Goal: Task Accomplishment & Management: Use online tool/utility

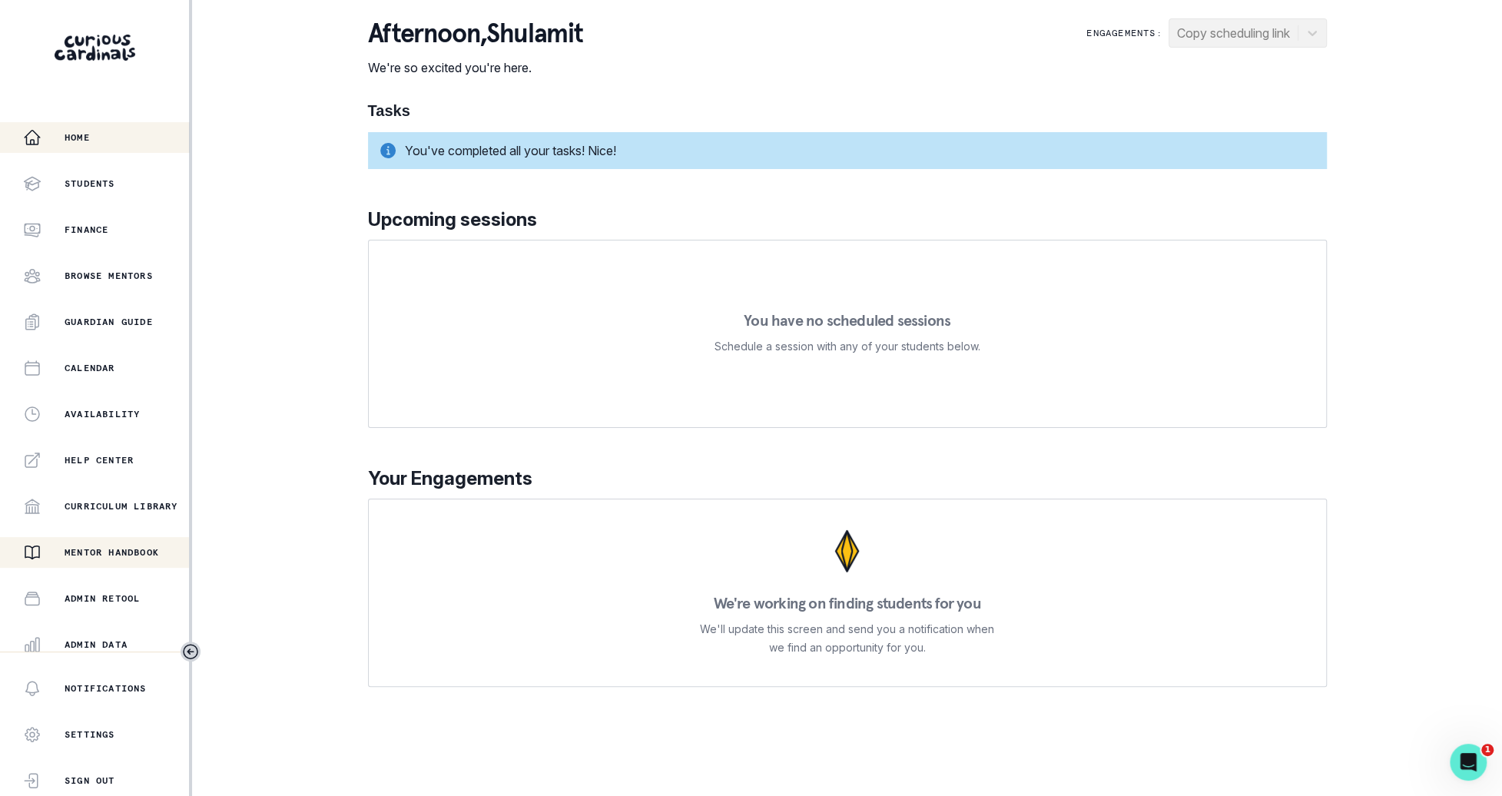
scroll to position [146, 0]
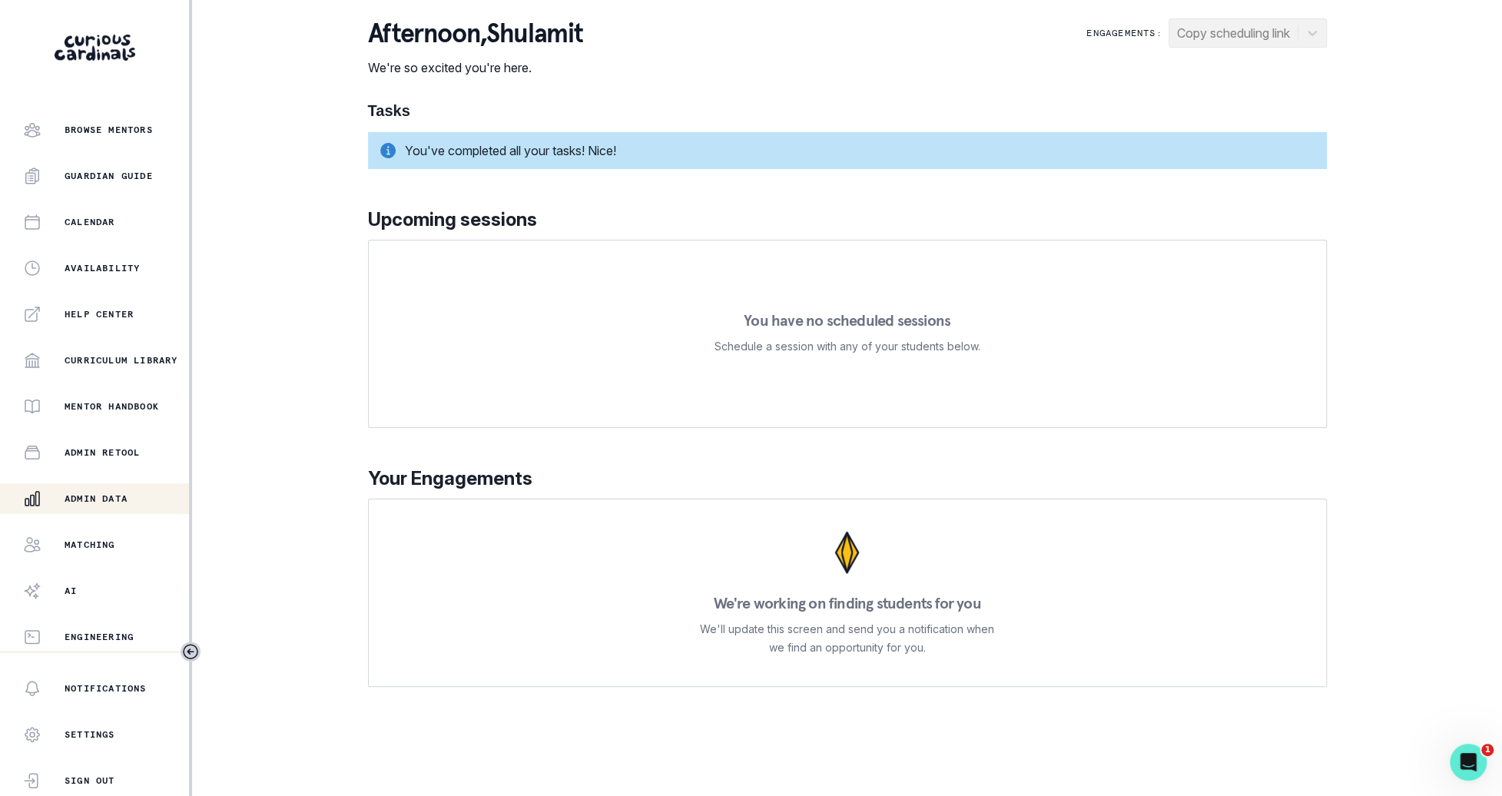
click at [144, 495] on div "Admin Data" at bounding box center [106, 498] width 166 height 18
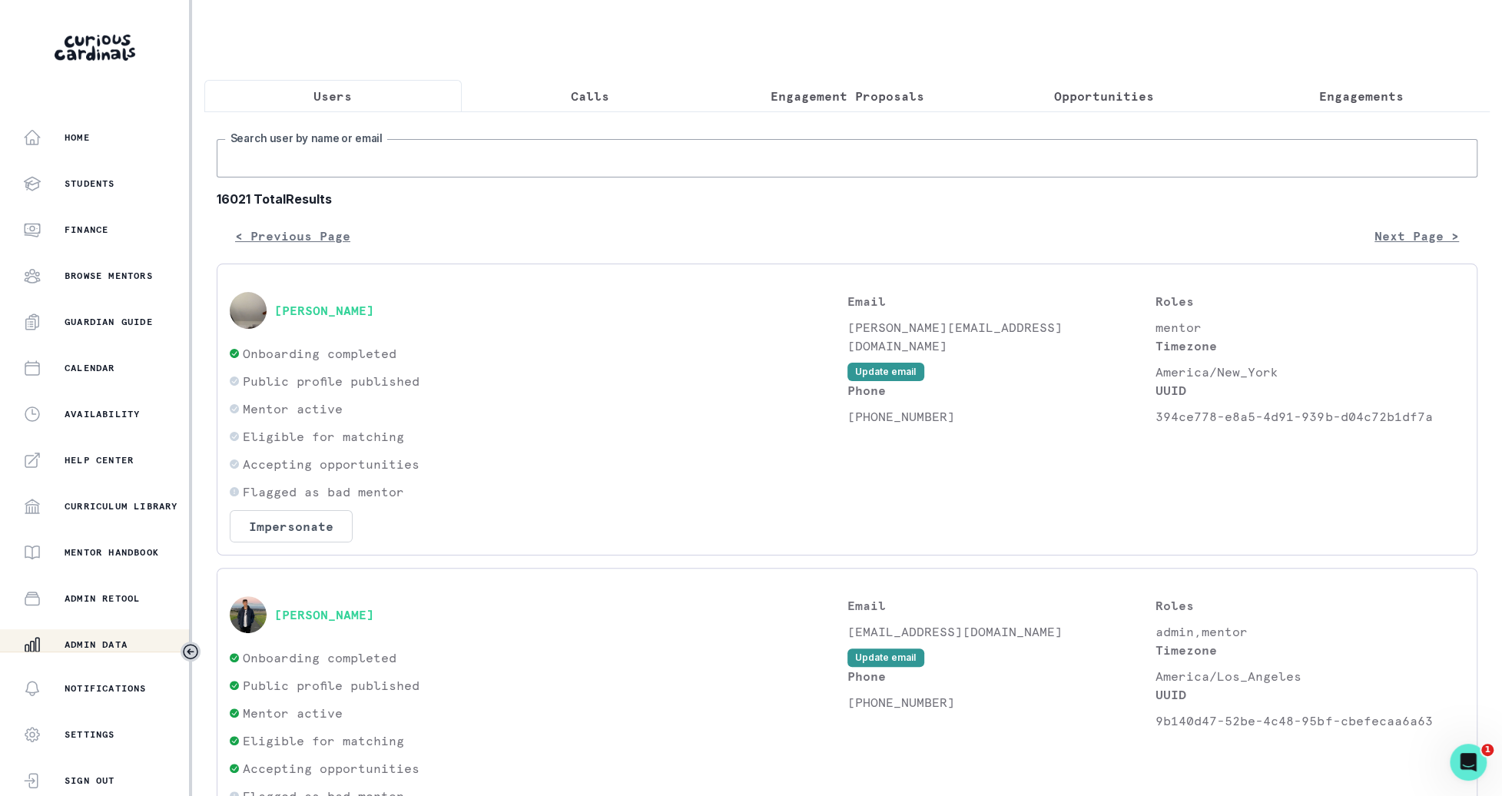
click at [578, 168] on input "Search user by name or email" at bounding box center [847, 158] width 1260 height 38
type input "[PERSON_NAME]"
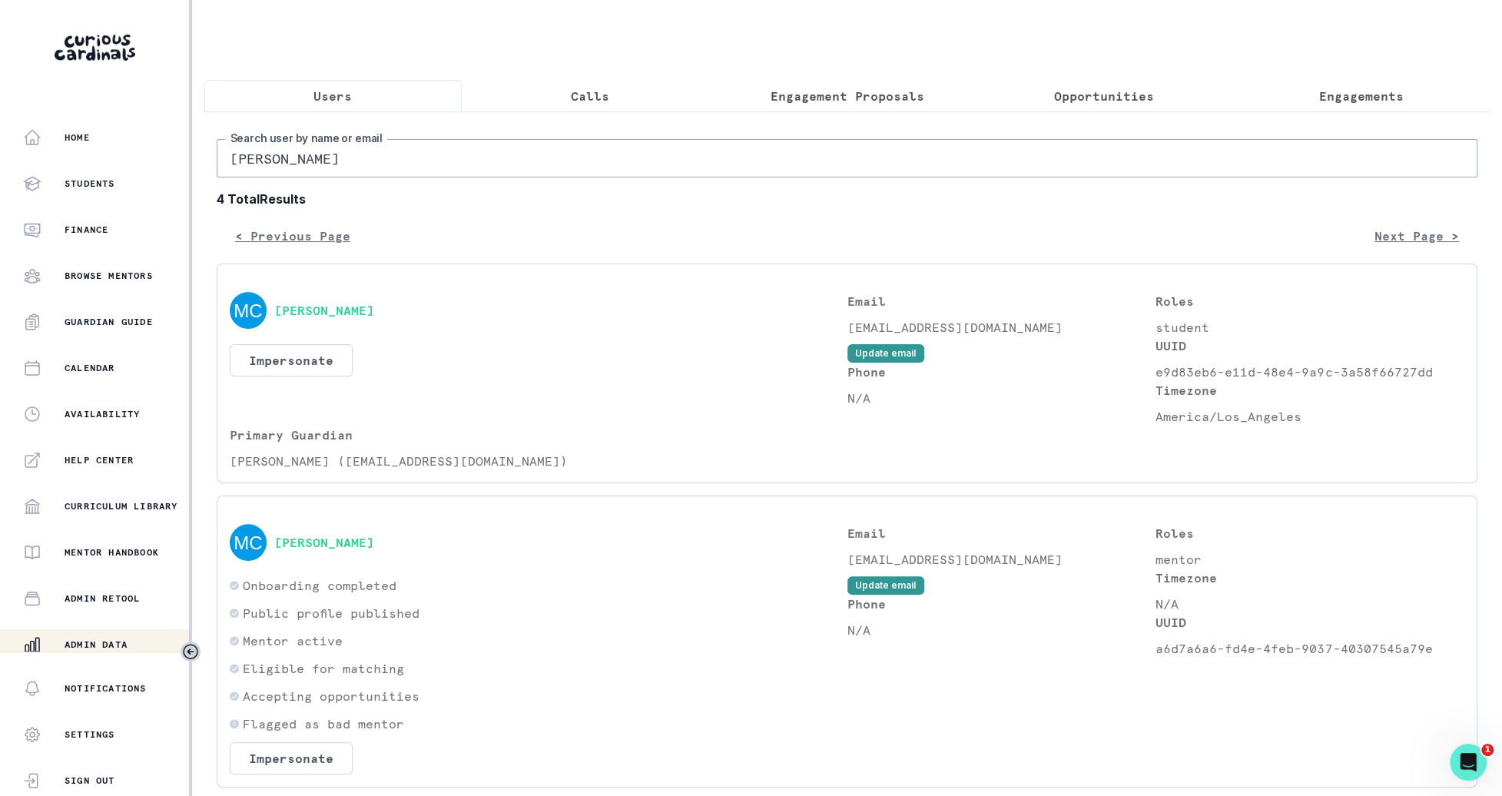
scroll to position [668, 0]
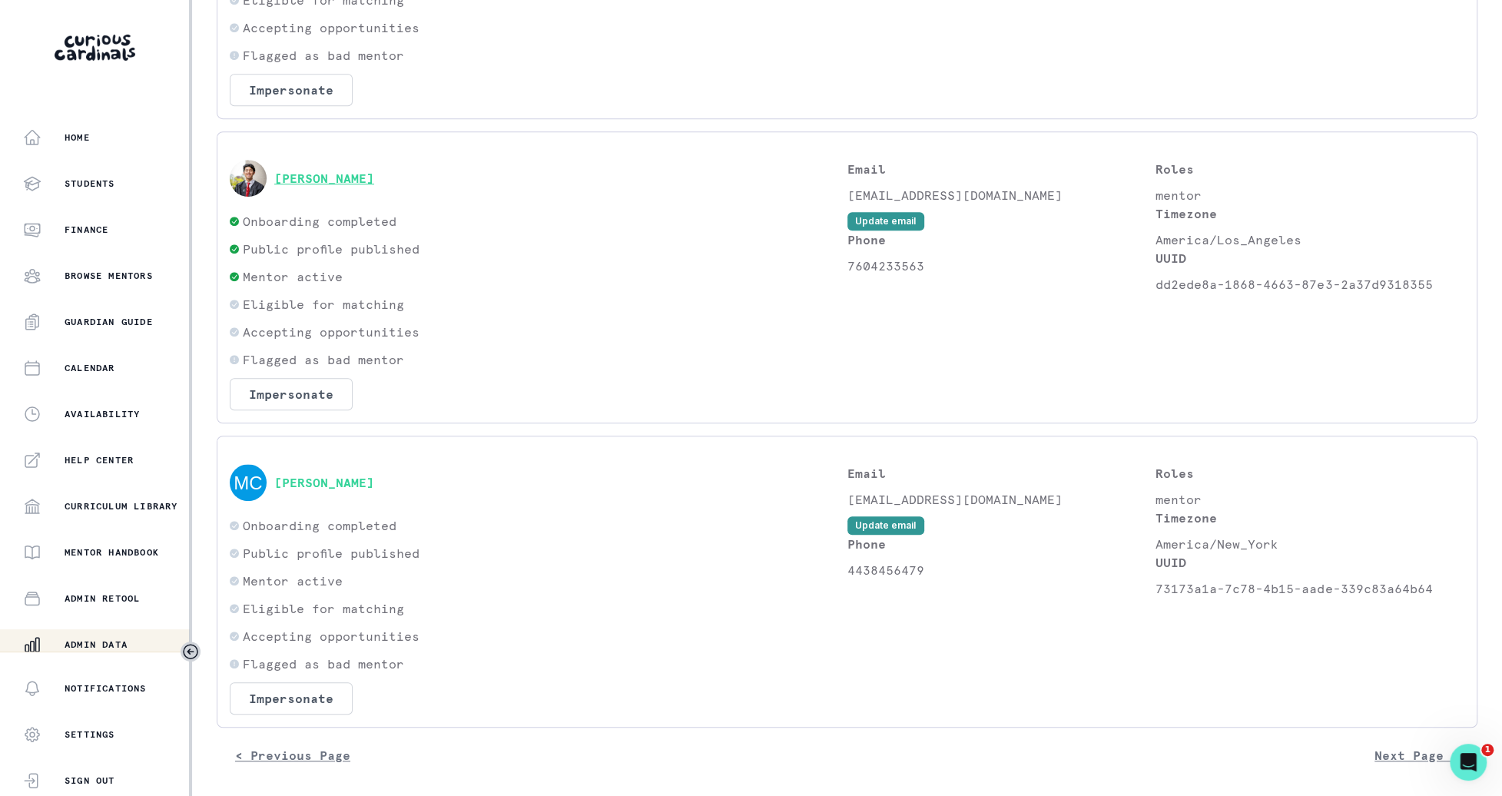
click at [331, 177] on button "[PERSON_NAME]" at bounding box center [324, 178] width 100 height 15
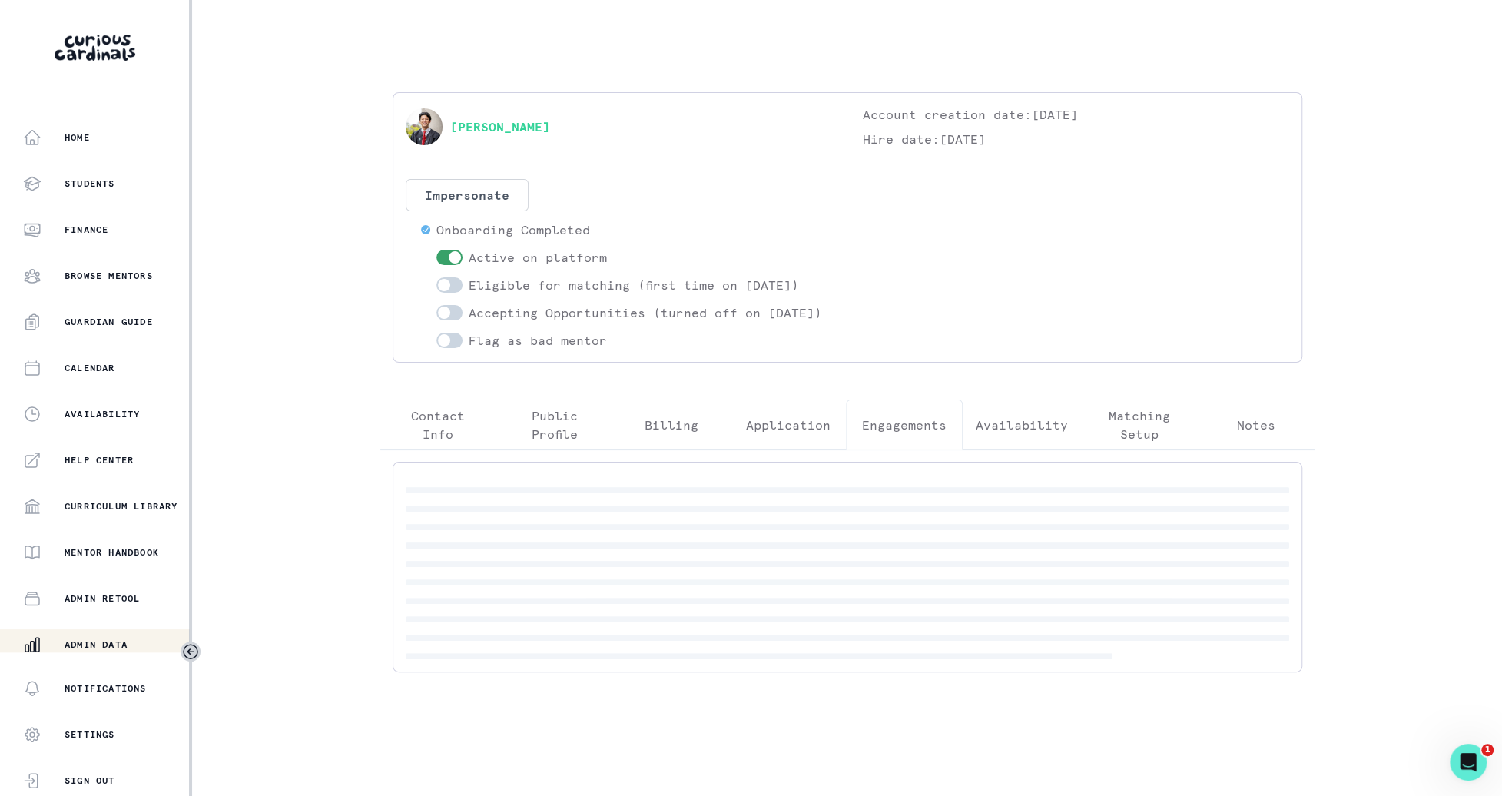
click at [922, 425] on button "Engagements" at bounding box center [904, 424] width 117 height 51
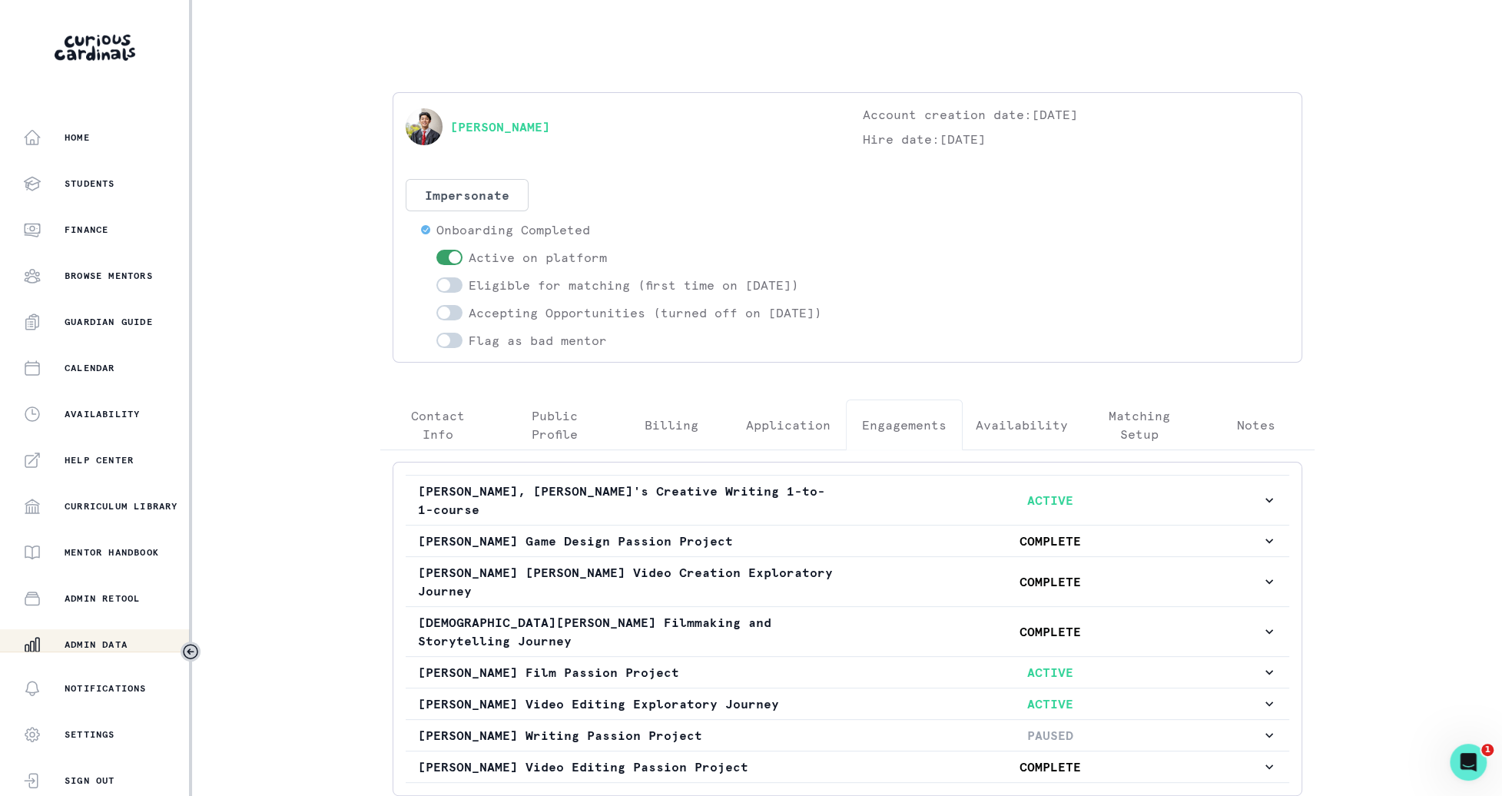
scroll to position [63, 0]
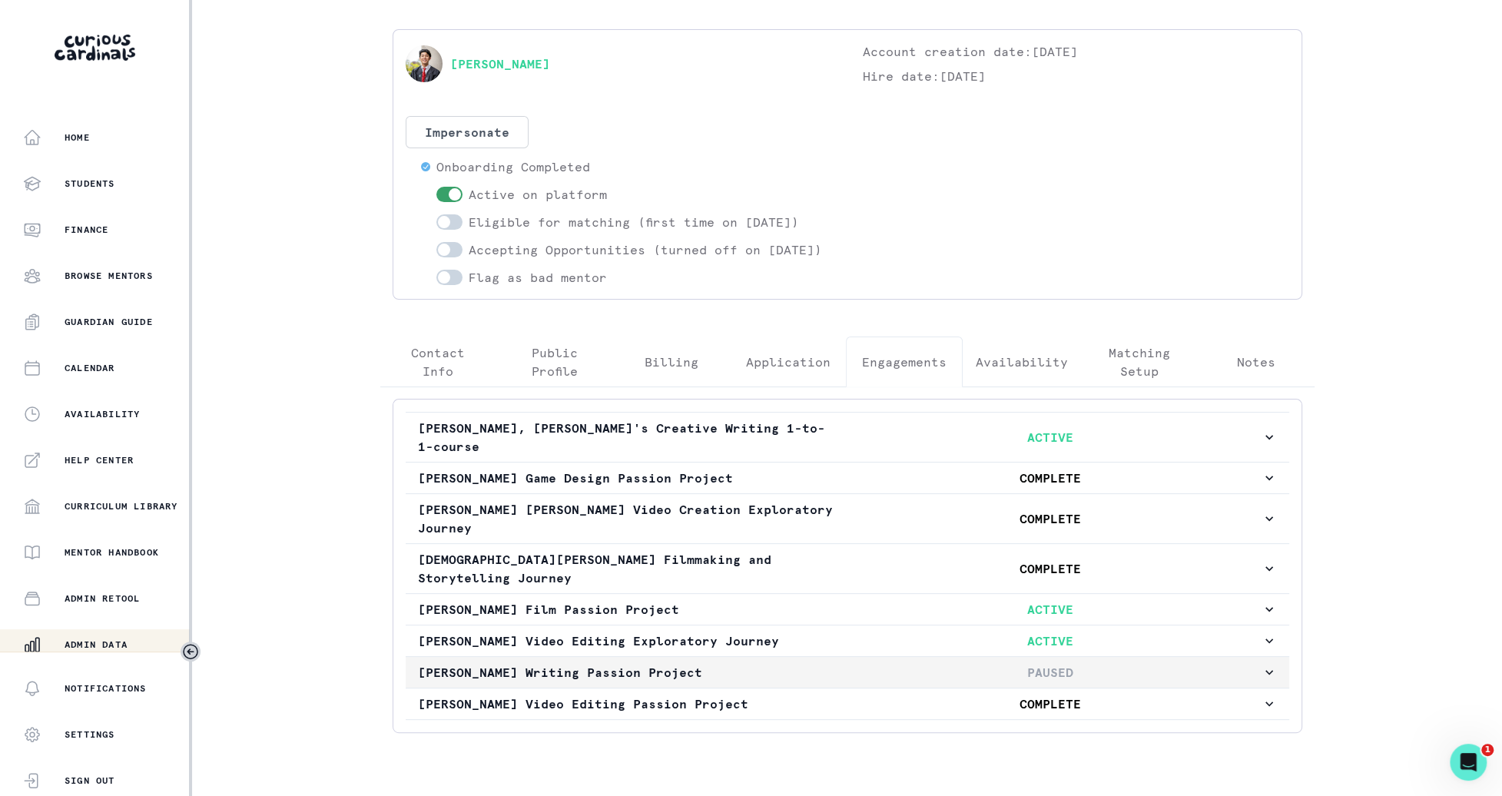
click at [903, 663] on p "PAUSED" at bounding box center [1051, 672] width 422 height 18
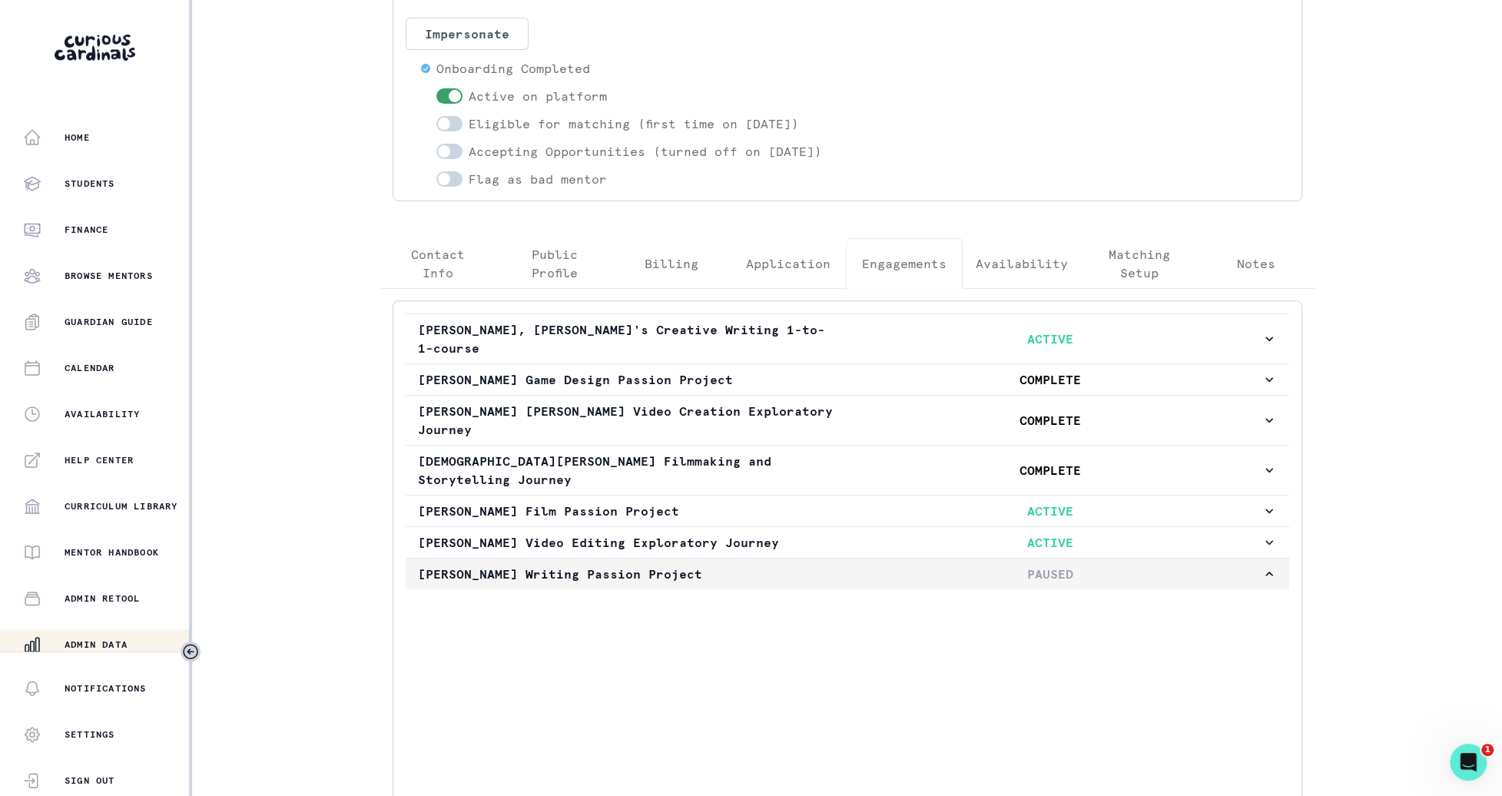
scroll to position [284, 0]
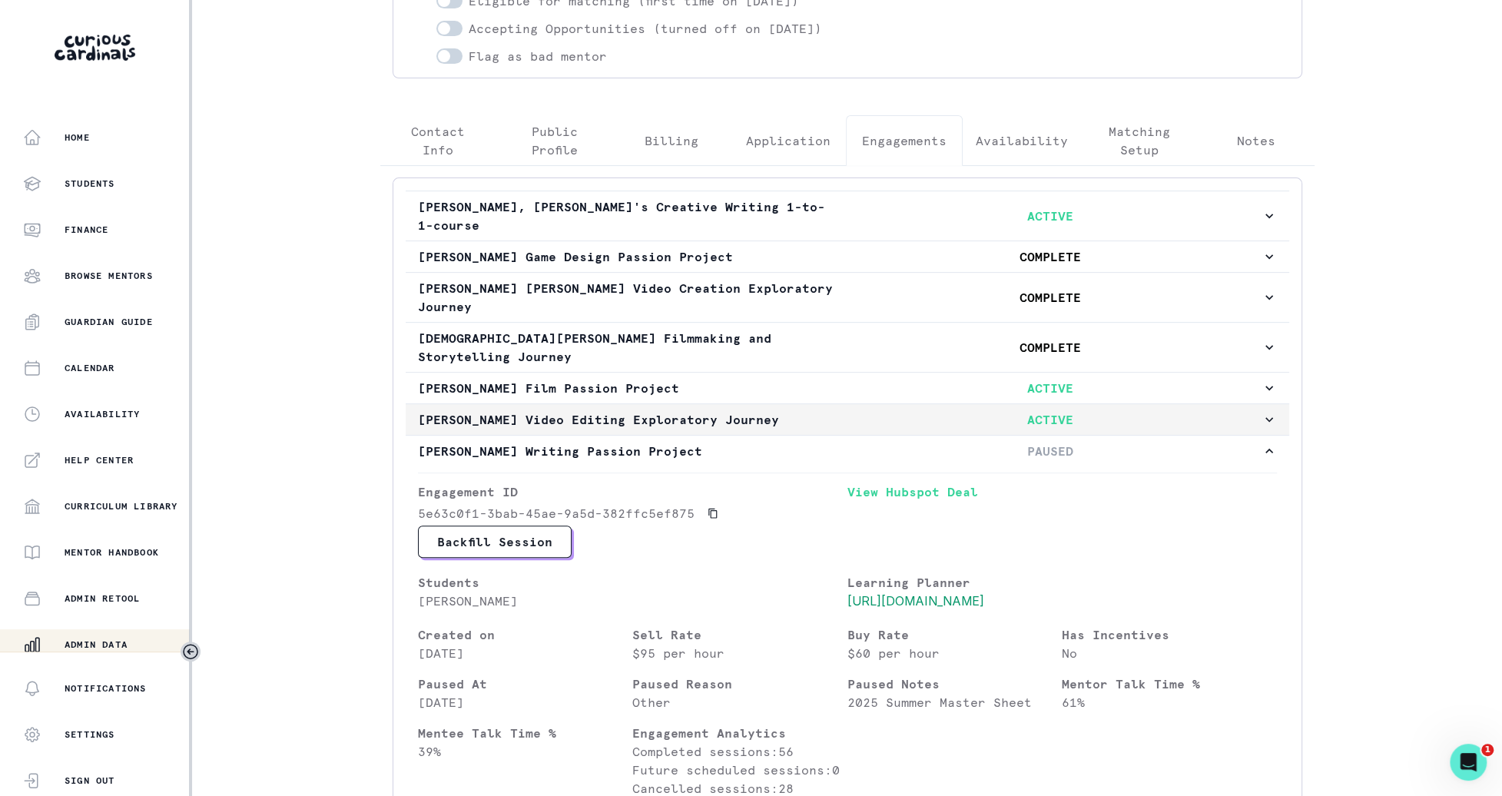
click at [1088, 410] on p "ACTIVE" at bounding box center [1051, 419] width 422 height 18
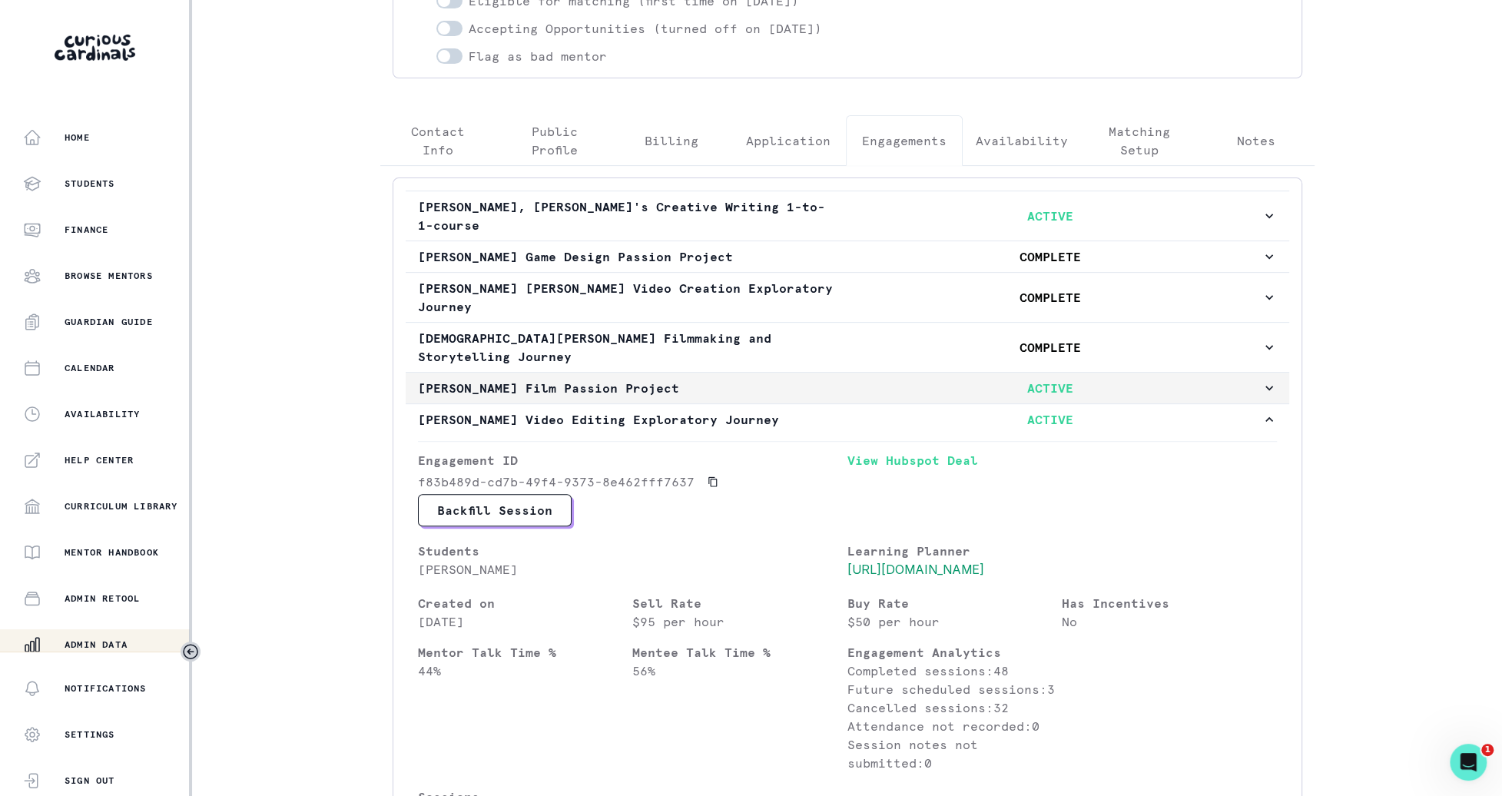
click at [1101, 373] on button "[PERSON_NAME] Film Passion Project ACTIVE" at bounding box center [847, 388] width 883 height 31
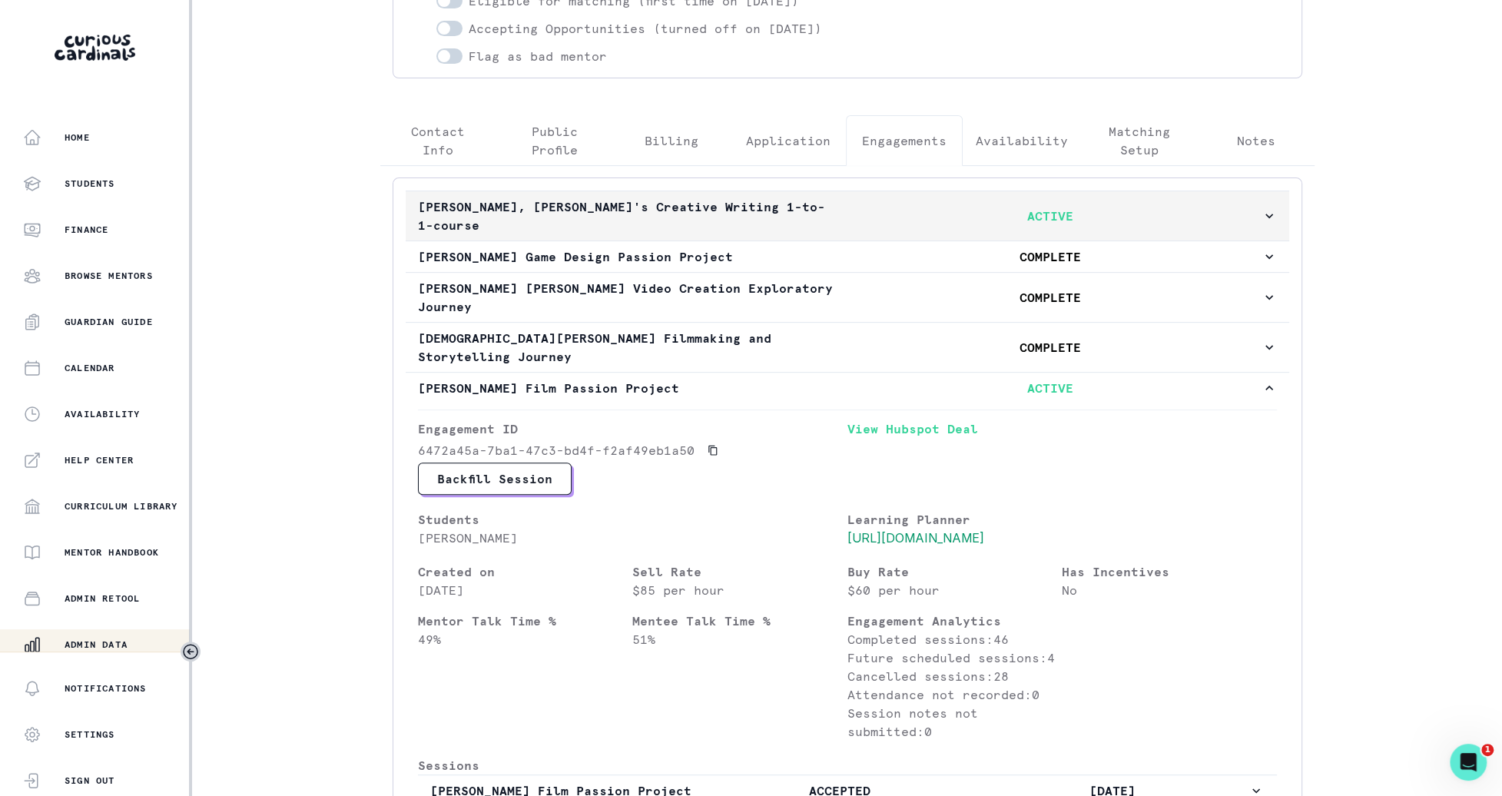
click at [1126, 219] on p "ACTIVE" at bounding box center [1051, 216] width 422 height 18
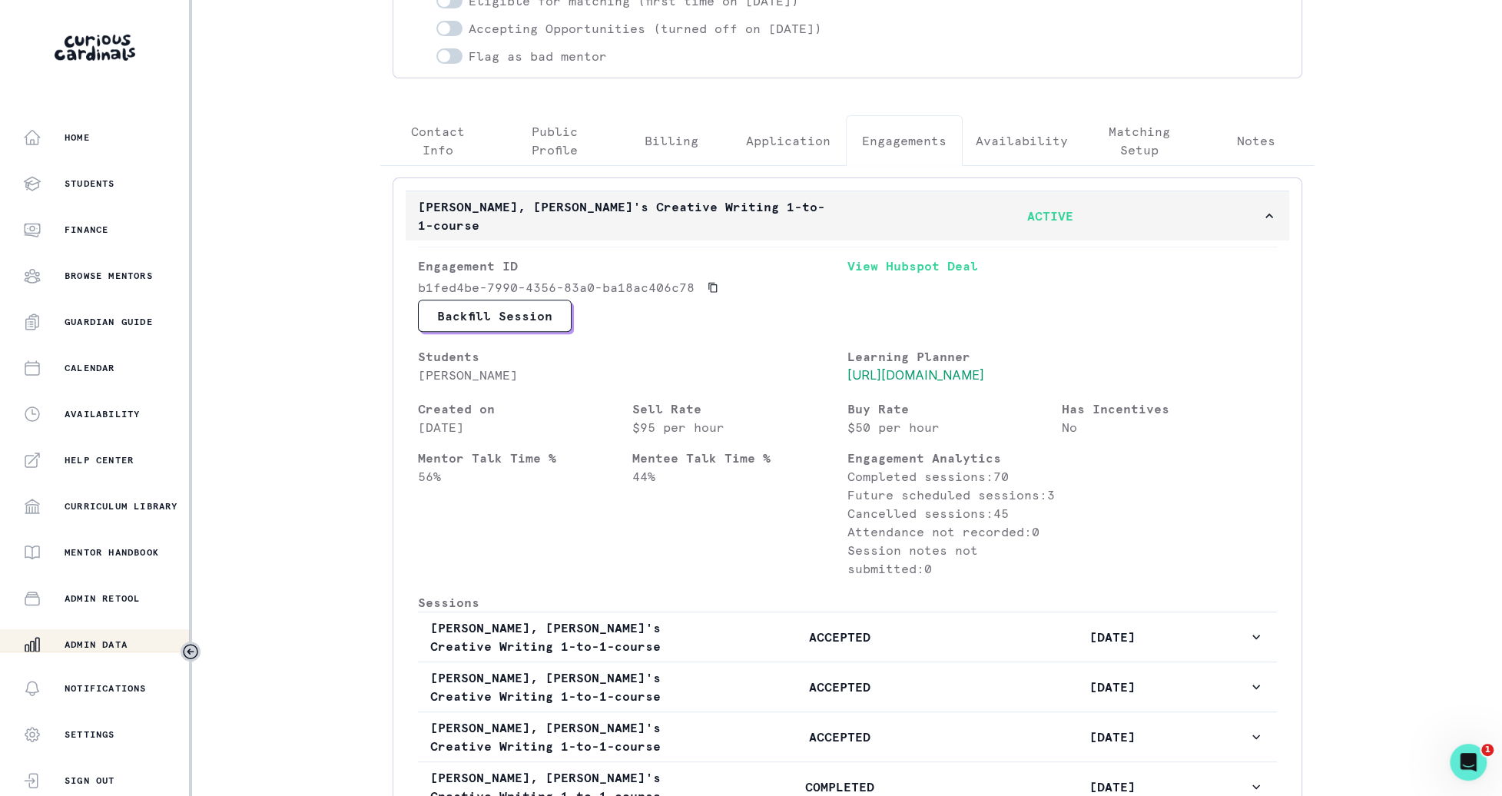
click at [1126, 219] on p "ACTIVE" at bounding box center [1051, 216] width 422 height 18
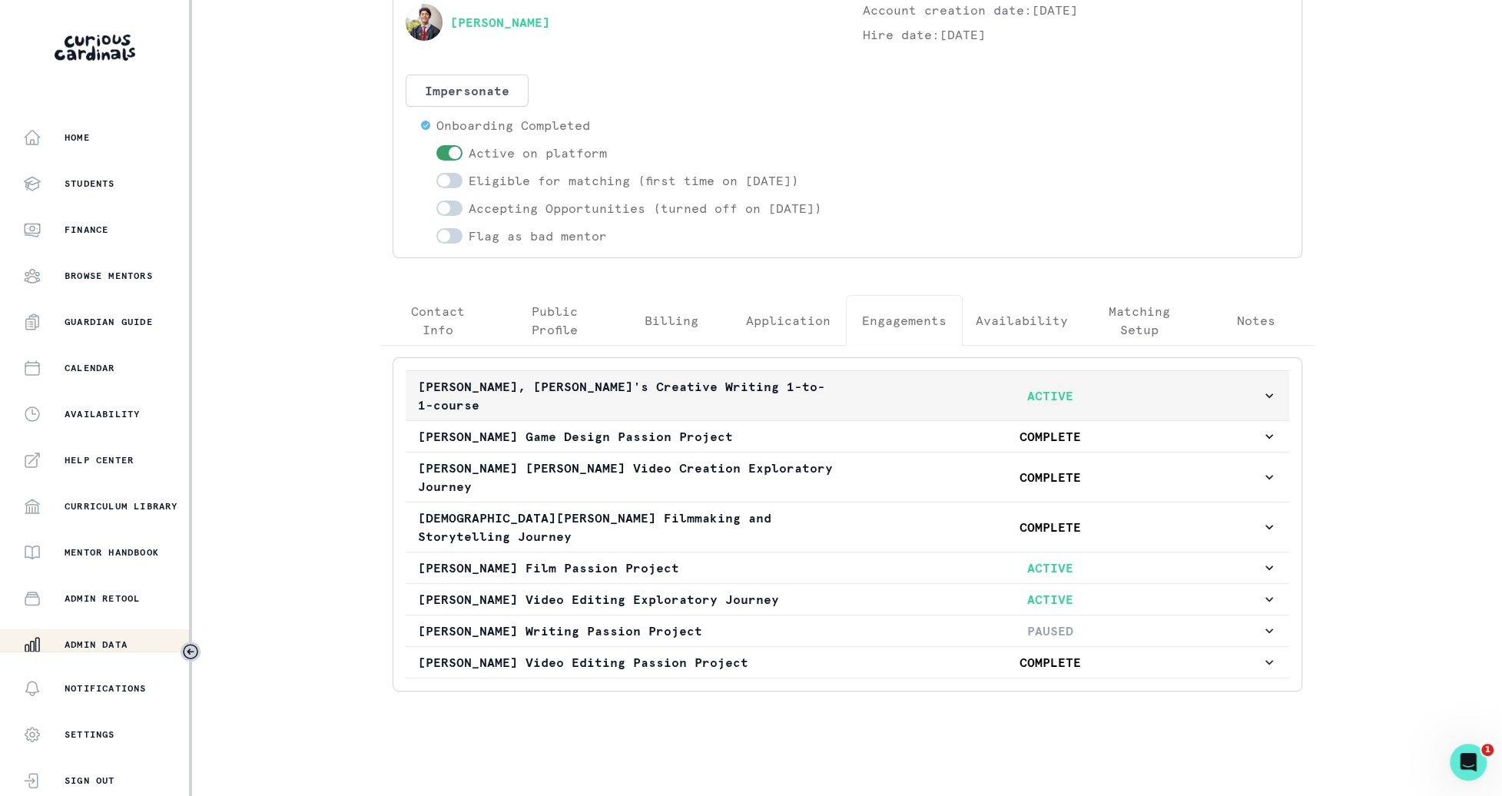
scroll to position [63, 0]
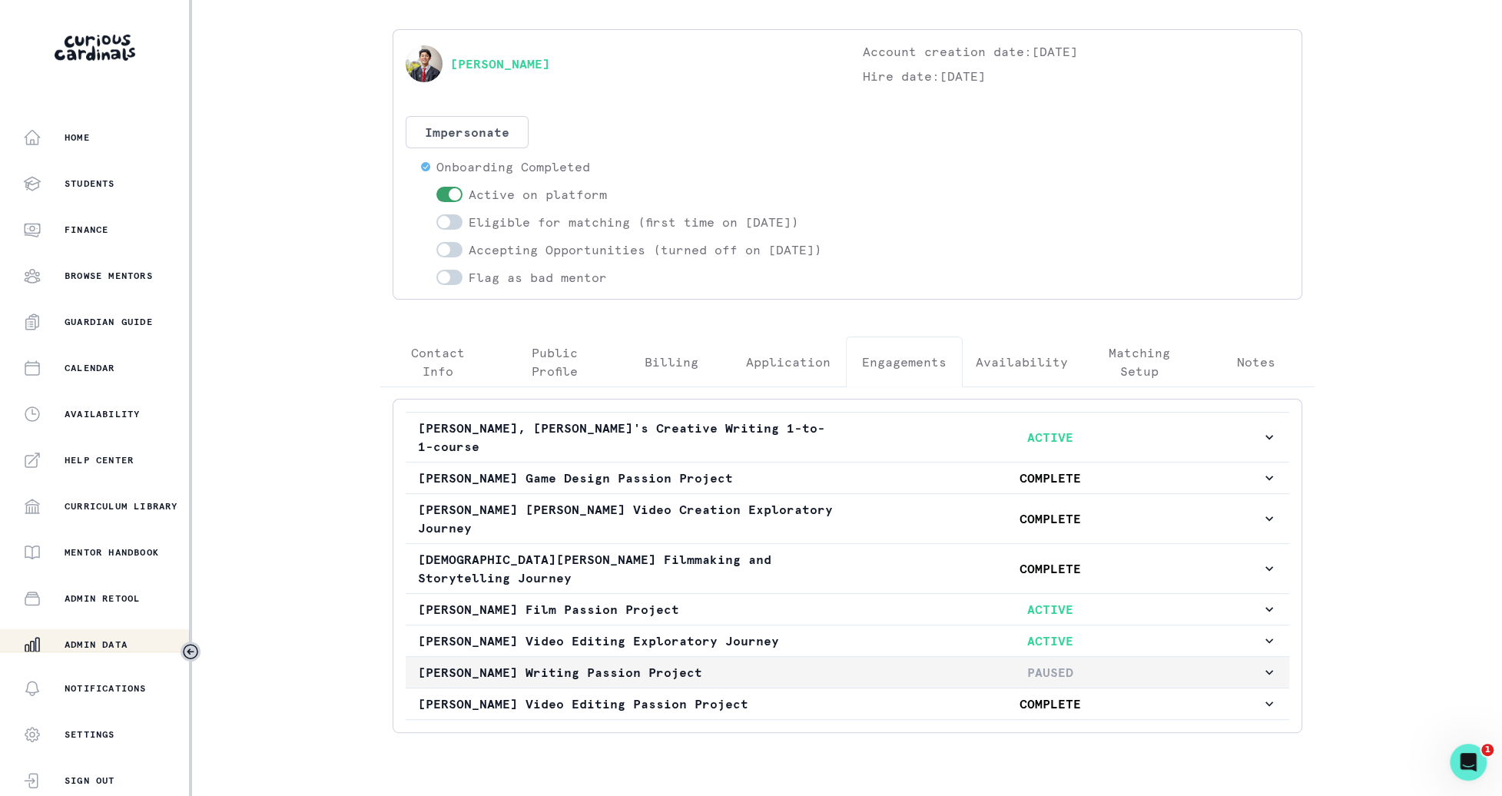
click at [418, 663] on p "[PERSON_NAME] Writing Passion Project" at bounding box center [629, 672] width 422 height 18
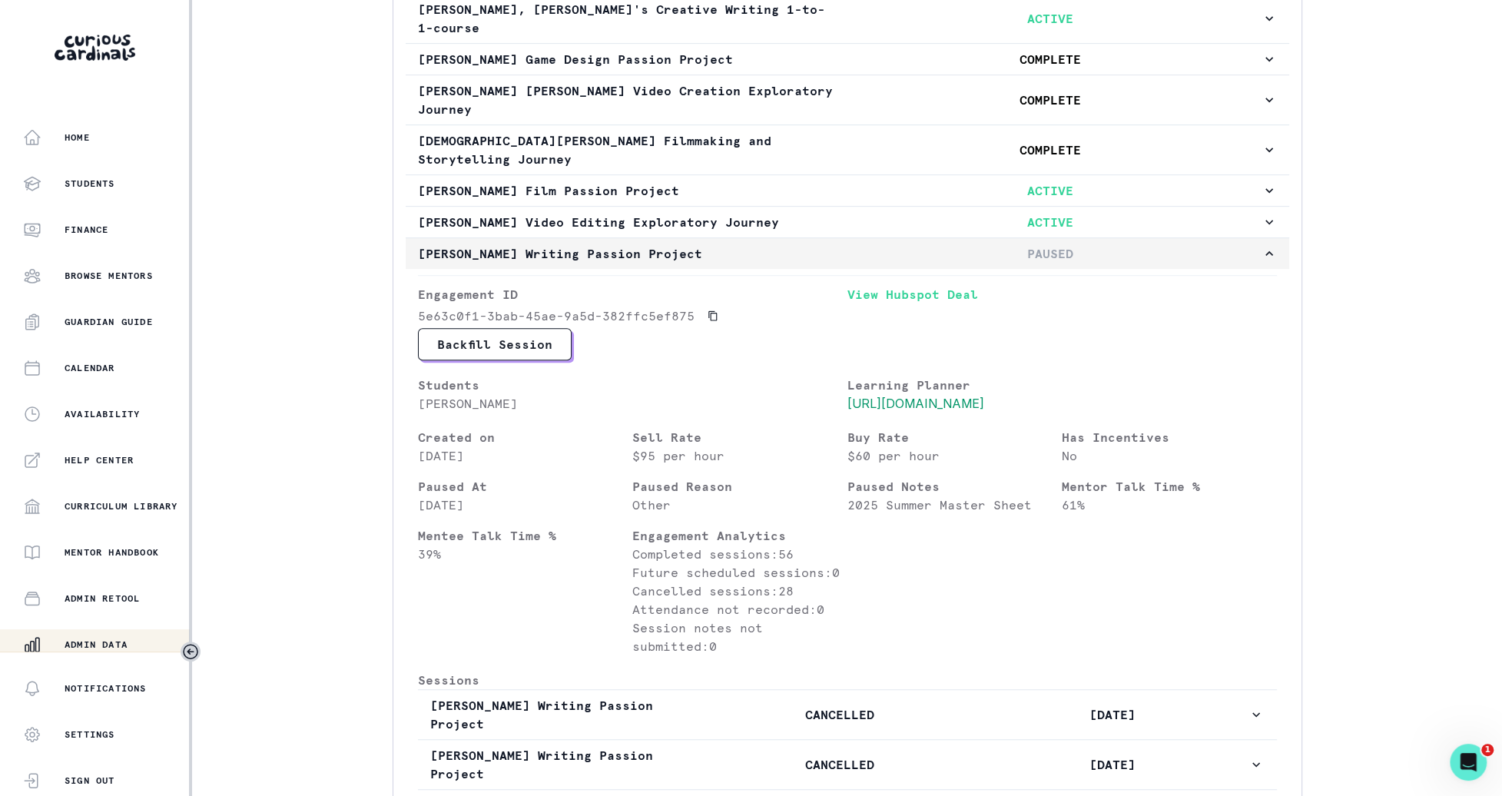
scroll to position [435, 0]
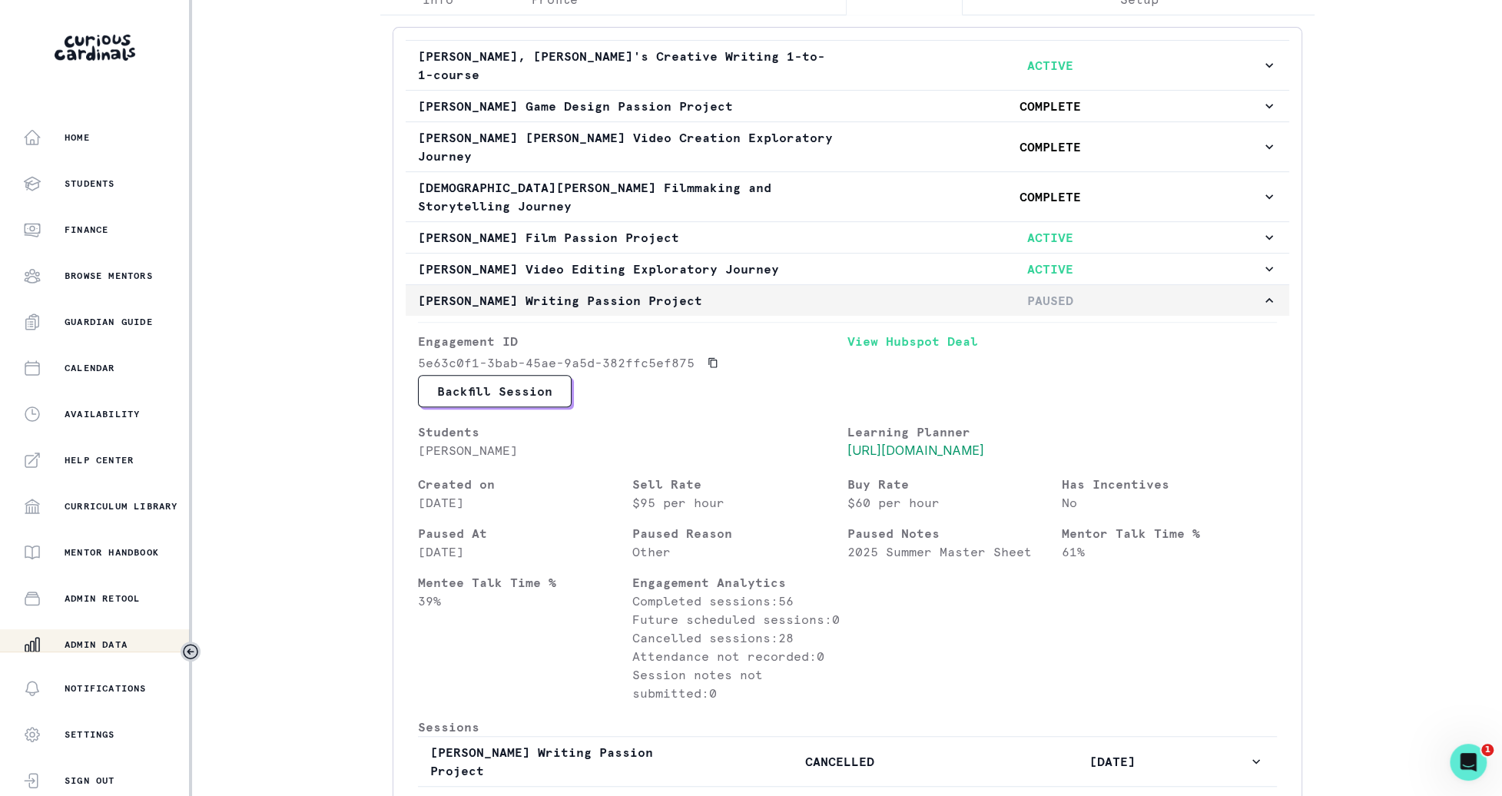
click at [718, 285] on button "[PERSON_NAME] Writing Passion Project PAUSED" at bounding box center [847, 300] width 883 height 31
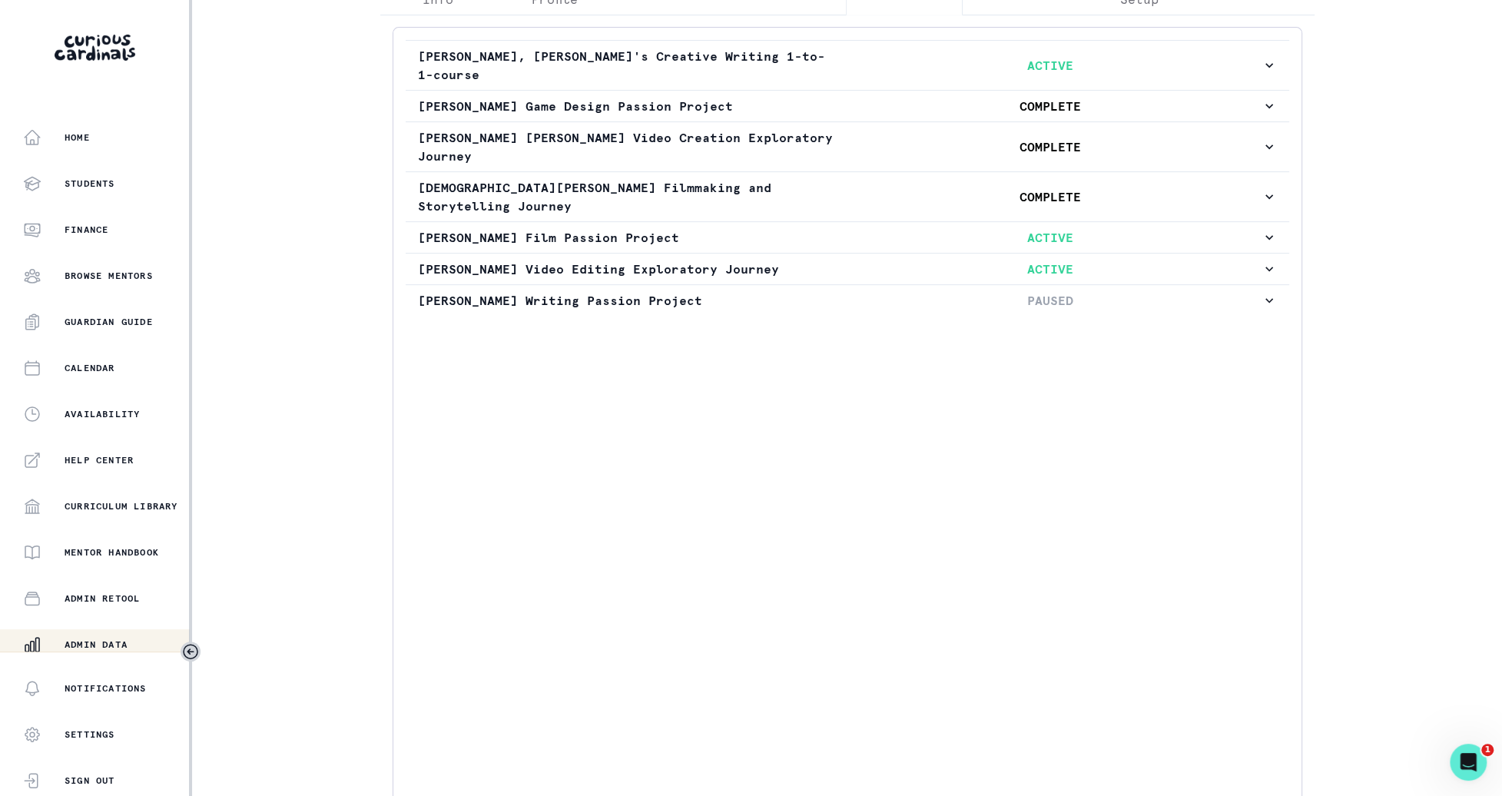
scroll to position [63, 0]
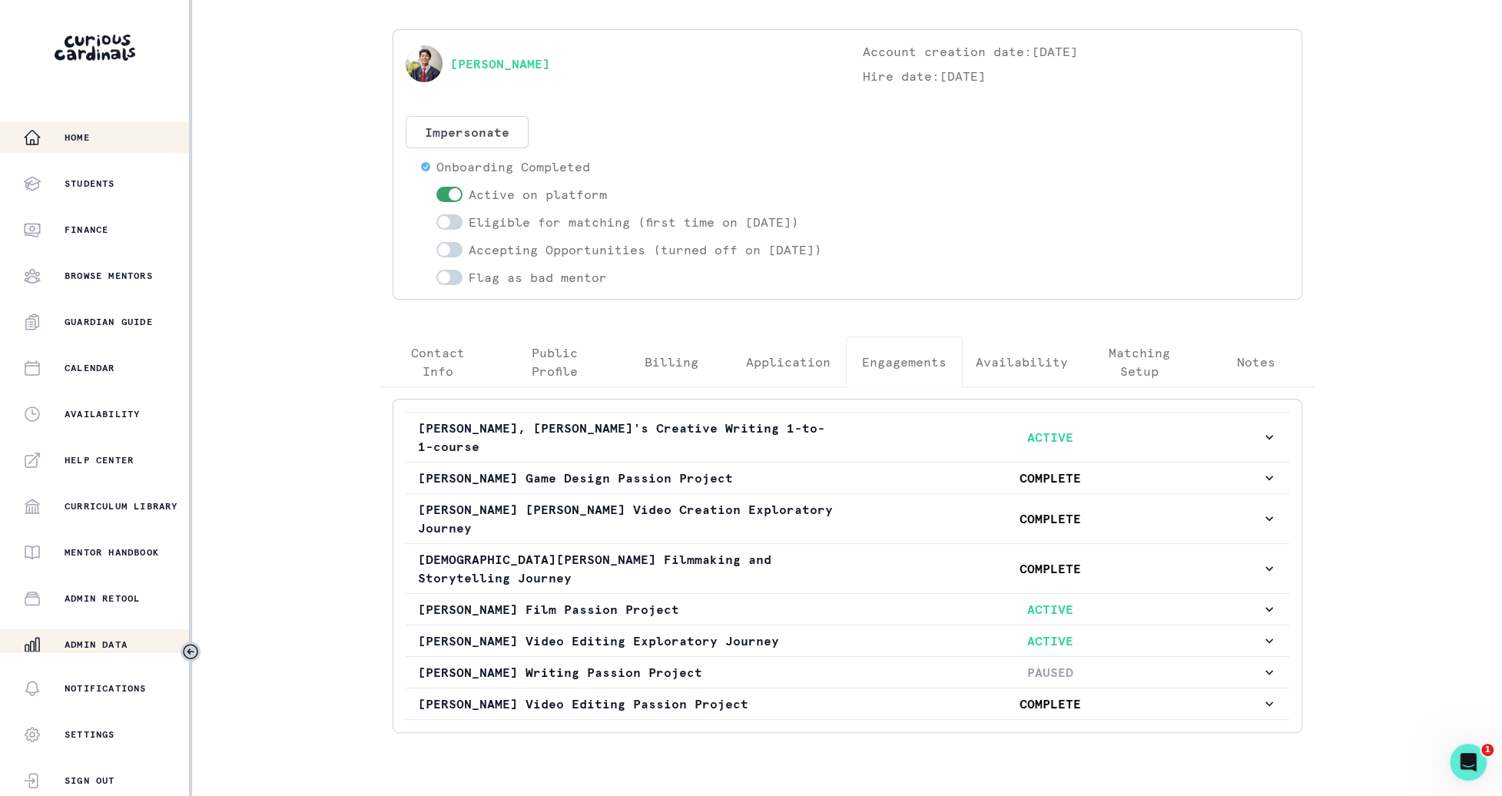
click at [154, 129] on div "Home" at bounding box center [106, 137] width 166 height 18
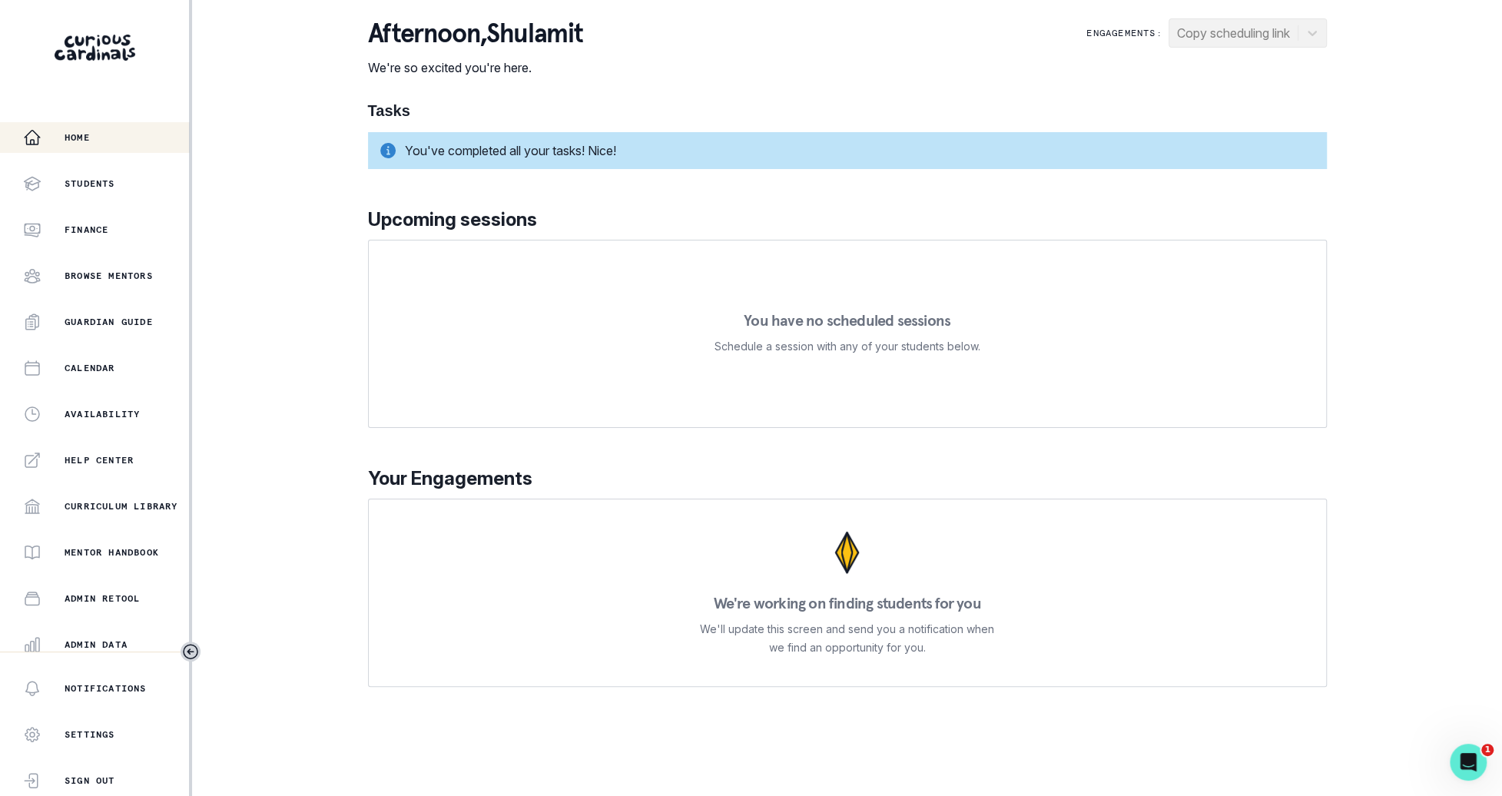
click at [1482, 128] on div "Home Students Finance Browse Mentors Guardian Guide Calendar Availability Help …" at bounding box center [751, 398] width 1502 height 796
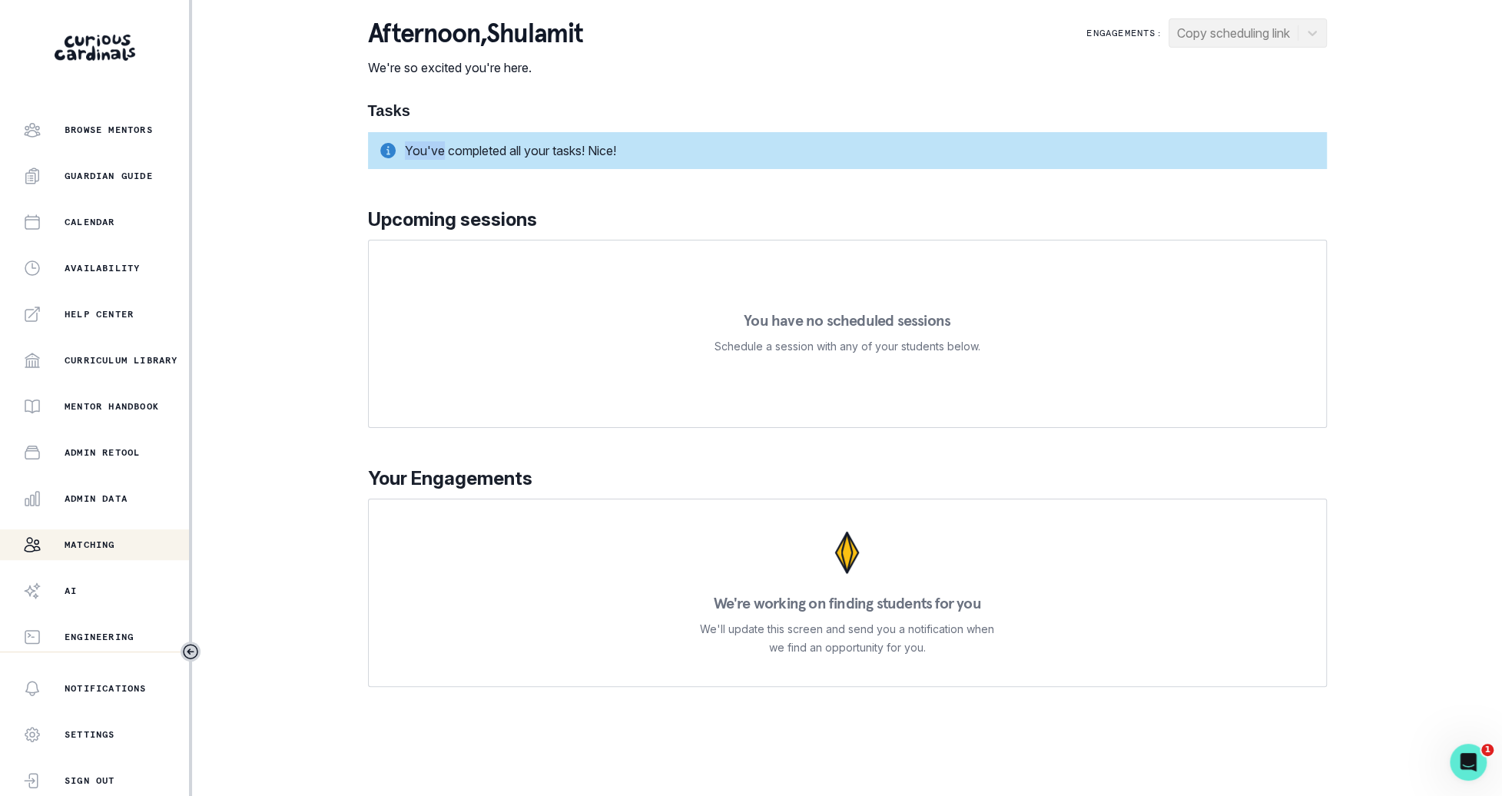
click at [141, 550] on div "Matching" at bounding box center [106, 544] width 166 height 18
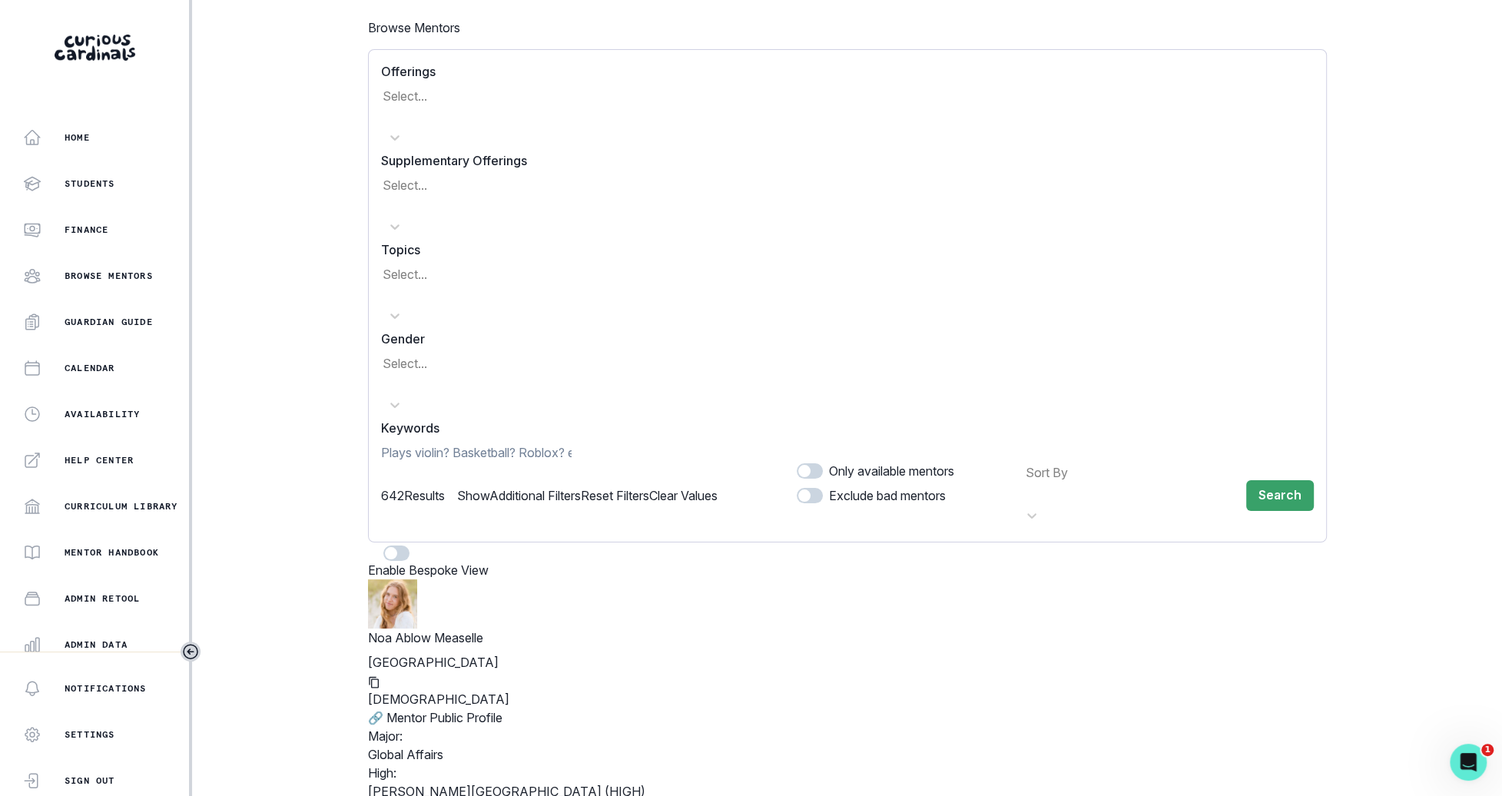
click at [571, 443] on input at bounding box center [476, 452] width 190 height 18
type input "[PERSON_NAME]"
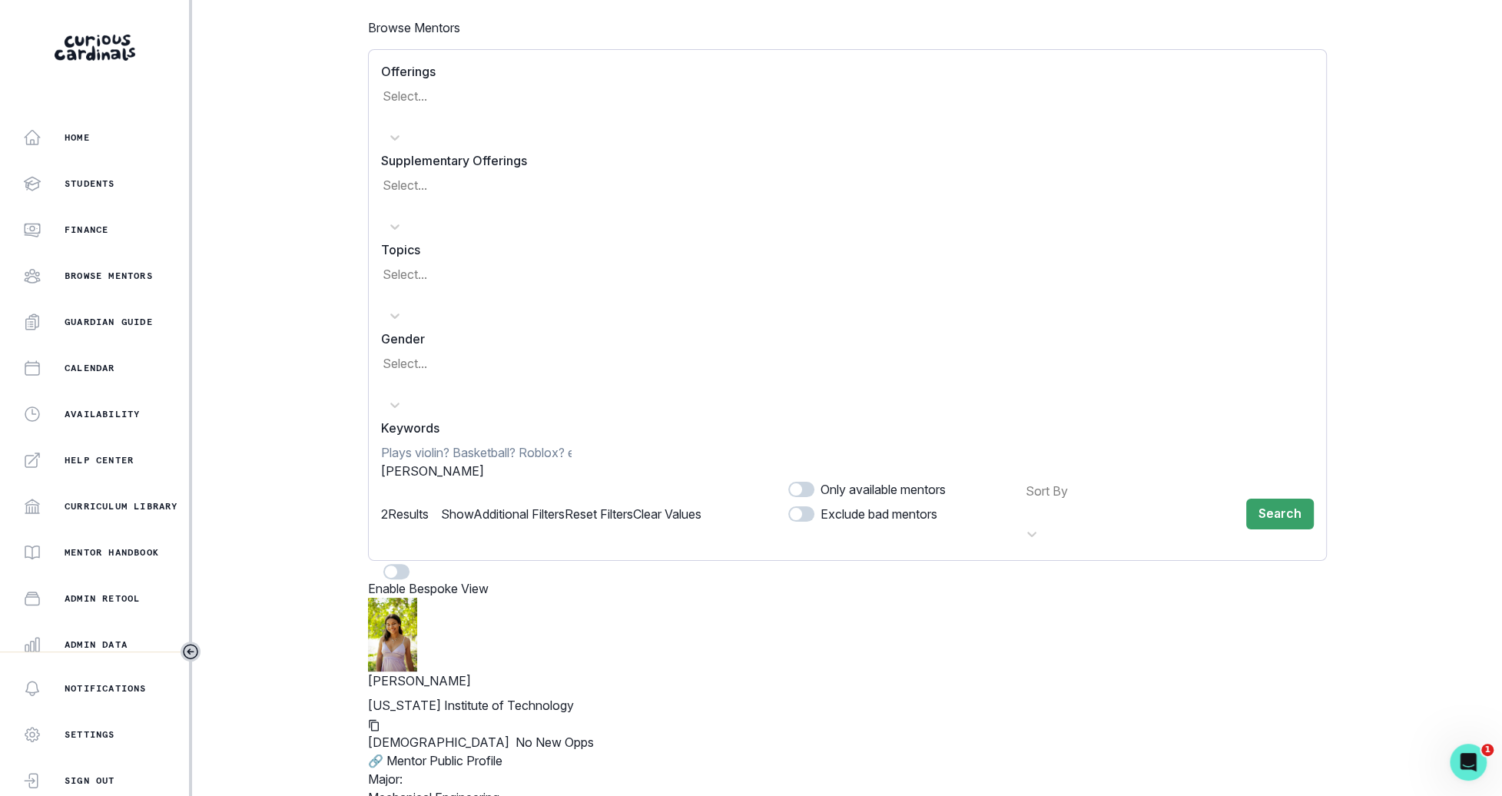
click at [379, 719] on icon "copy" at bounding box center [374, 725] width 10 height 12
click at [419, 463] on span "[PERSON_NAME]" at bounding box center [432, 470] width 103 height 15
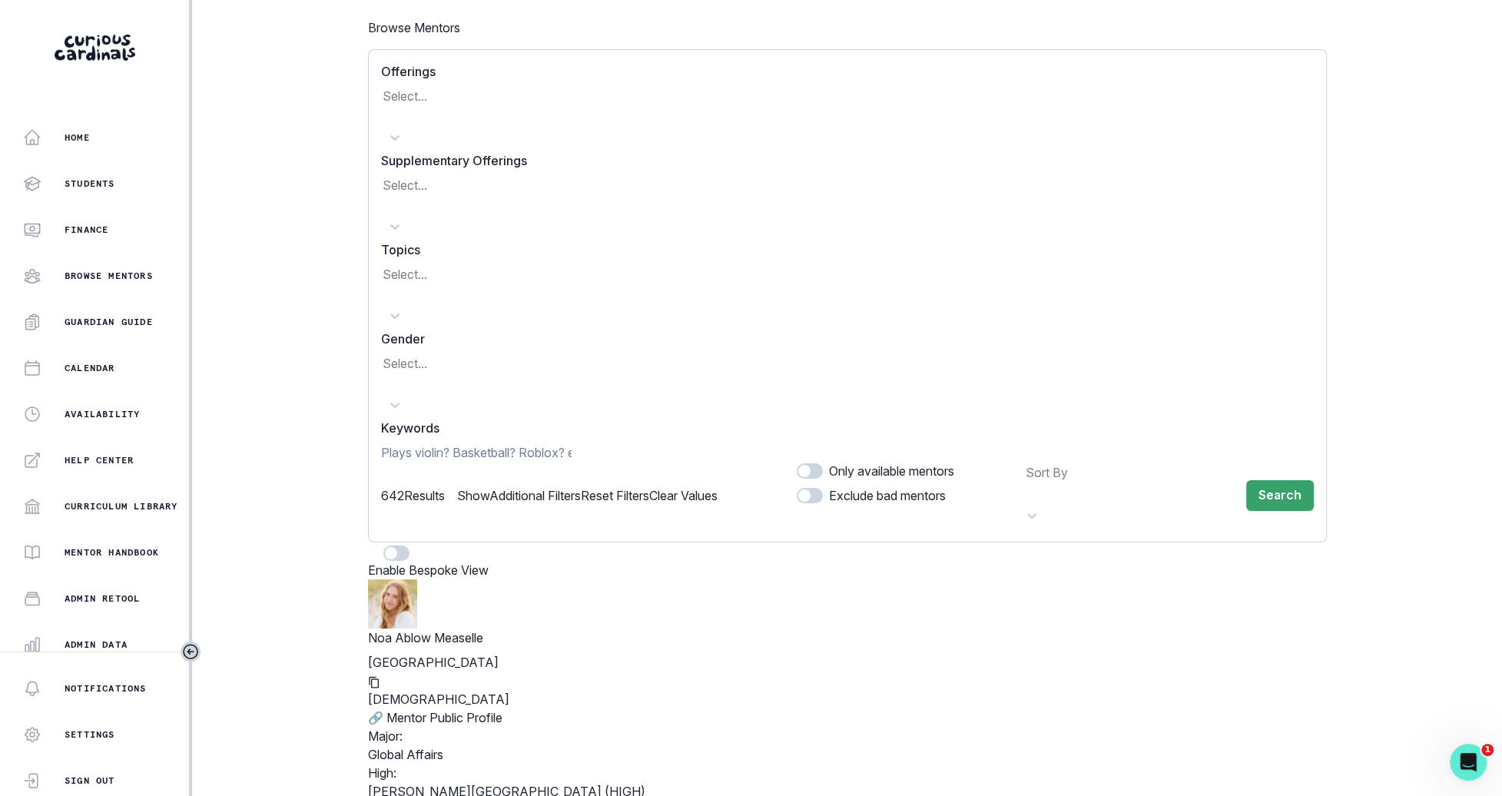
click at [467, 443] on input at bounding box center [476, 452] width 190 height 18
type input "[PERSON_NAME]"
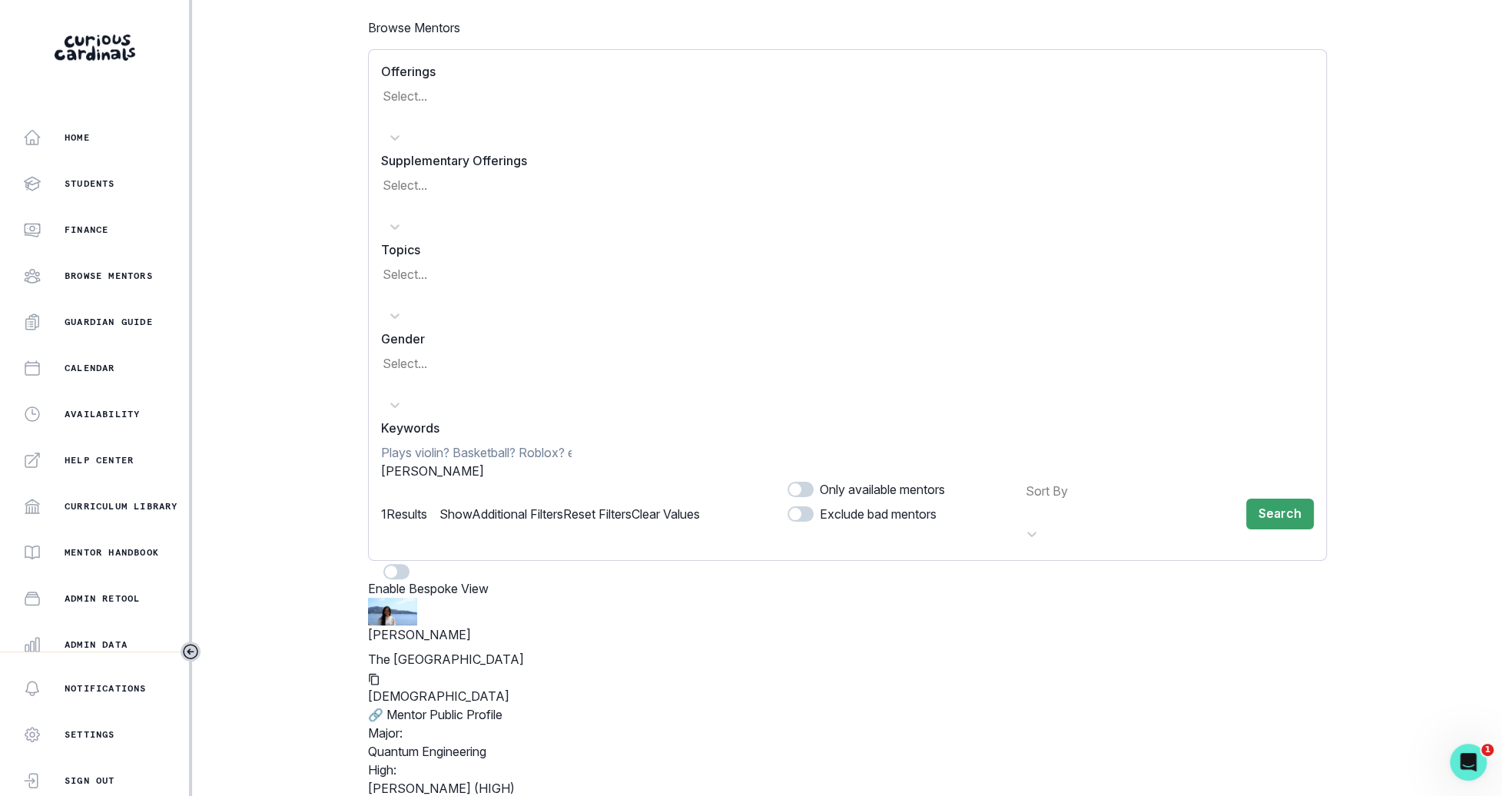
click at [380, 668] on button "copy" at bounding box center [374, 677] width 12 height 18
click at [406, 463] on span "[PERSON_NAME]" at bounding box center [432, 470] width 103 height 15
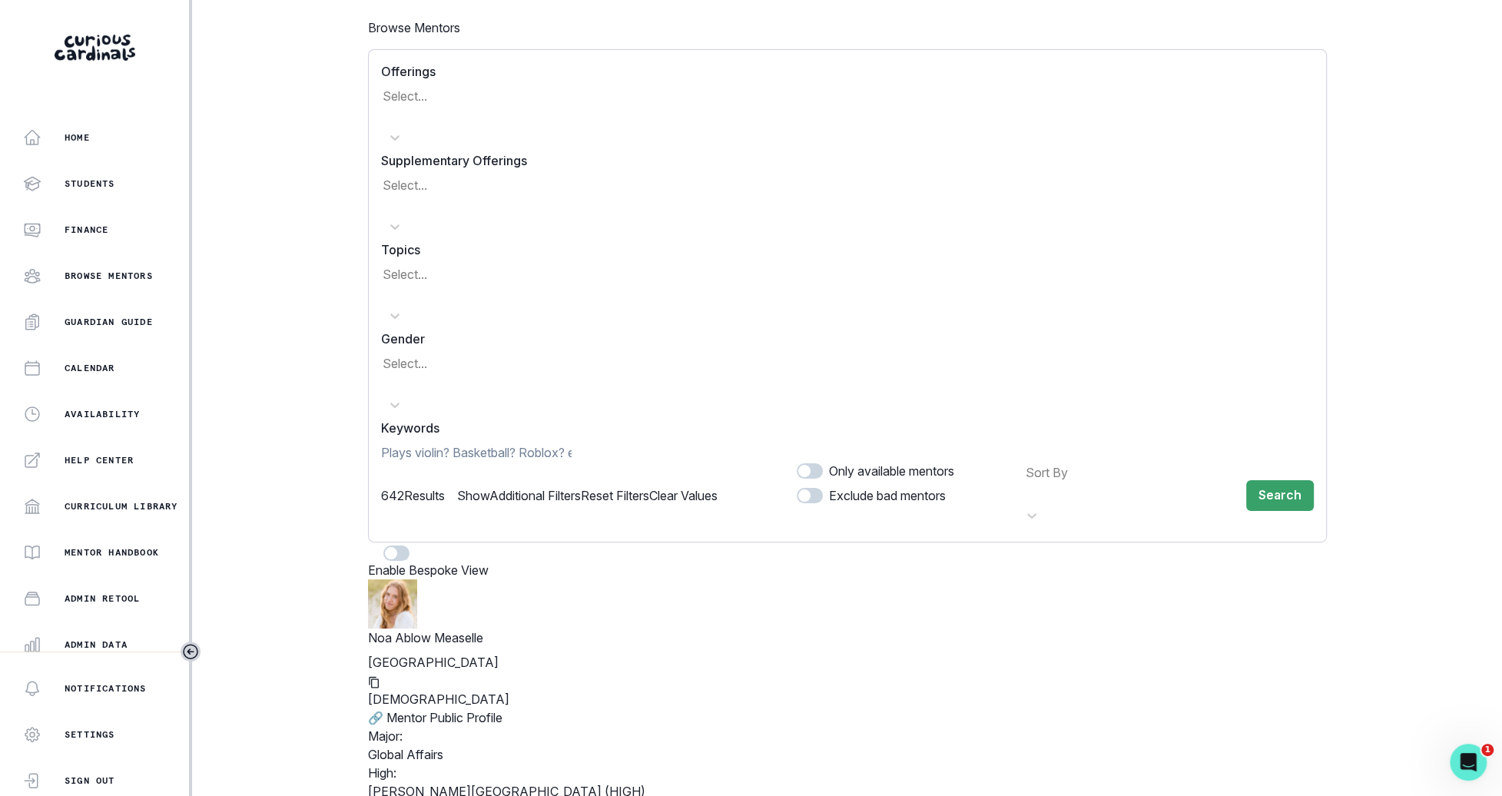
click at [434, 443] on input at bounding box center [476, 452] width 190 height 18
type input "dami"
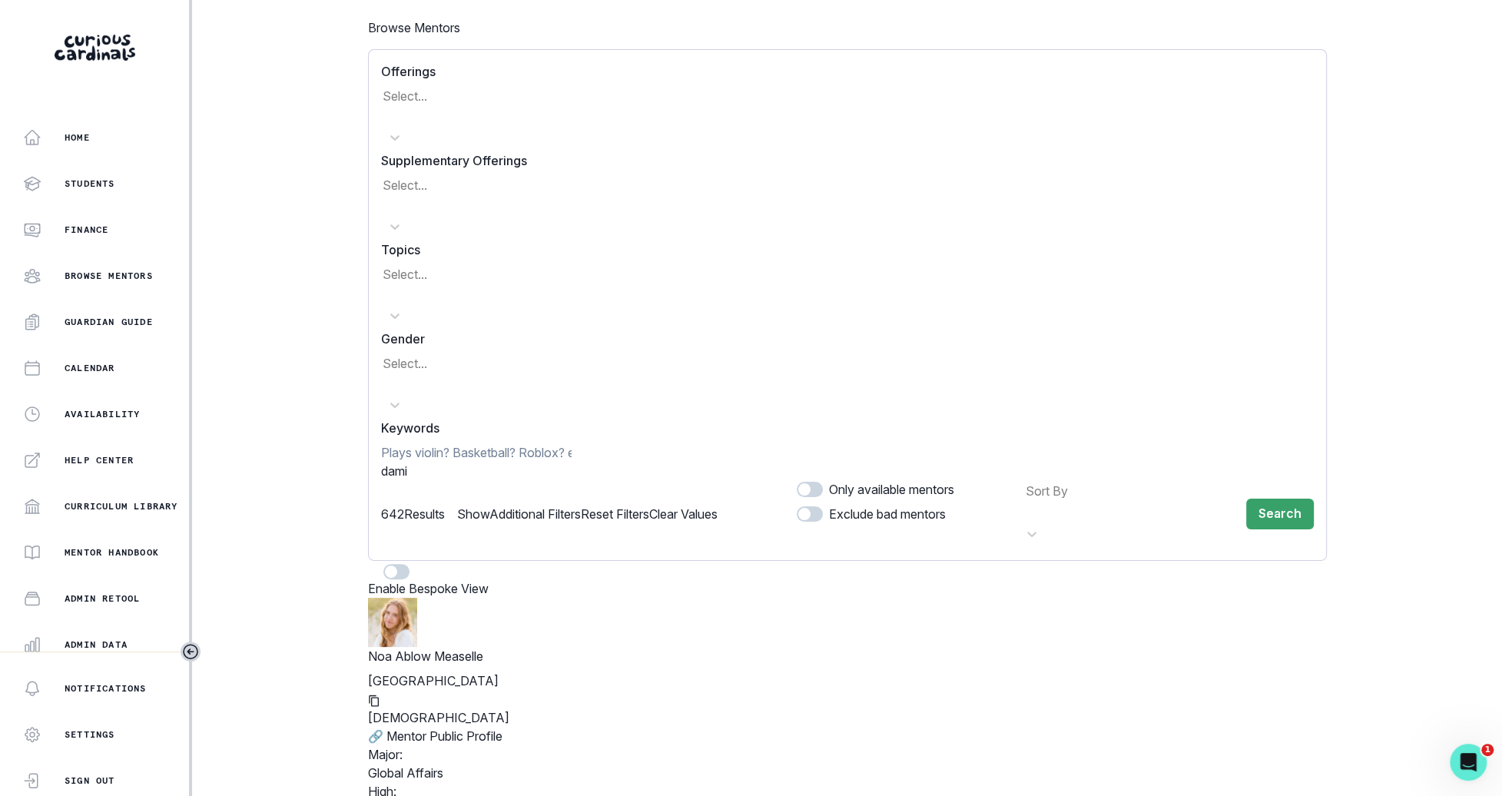
click at [386, 463] on span "dami" at bounding box center [394, 470] width 26 height 15
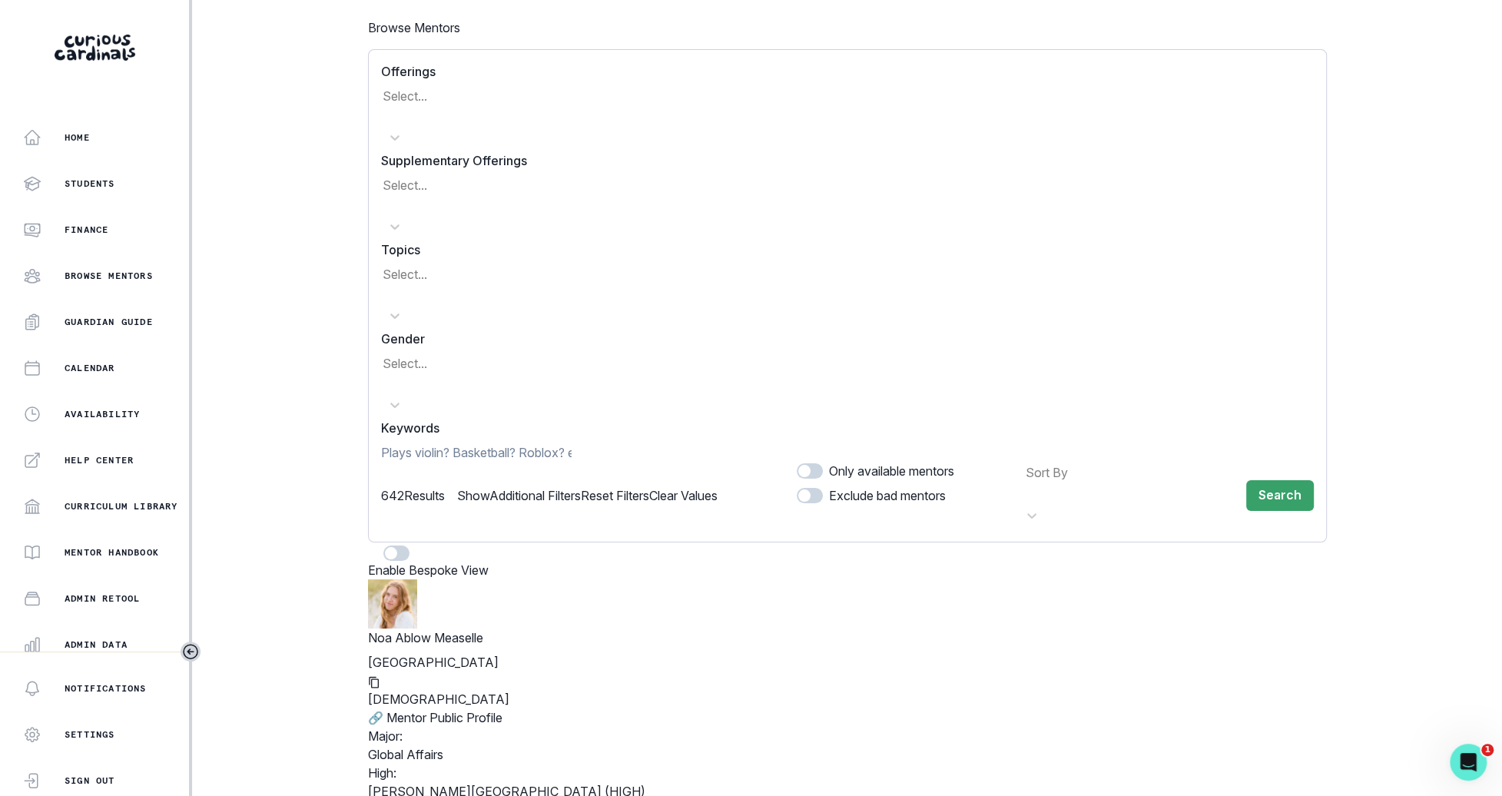
click at [419, 443] on input at bounding box center [476, 452] width 190 height 18
type input "[PERSON_NAME]"
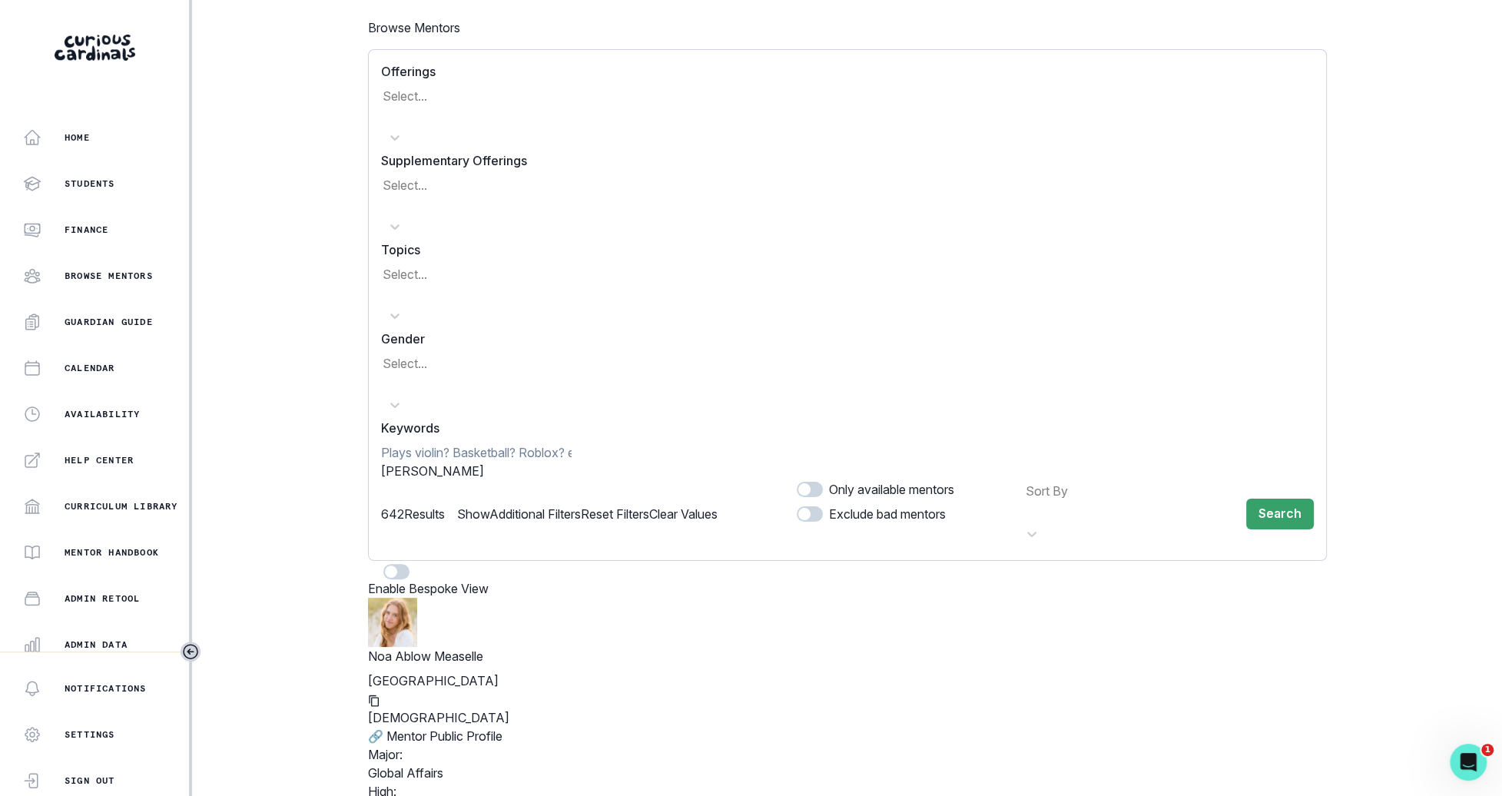
click at [415, 463] on span "[PERSON_NAME]" at bounding box center [432, 470] width 103 height 15
